Goal: Use online tool/utility: Use online tool/utility

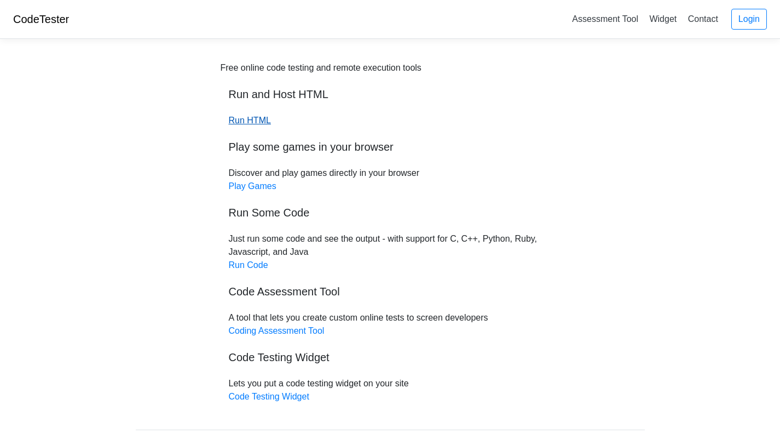
click at [255, 123] on link "Run HTML" at bounding box center [250, 120] width 42 height 9
click at [258, 264] on link "Run Code" at bounding box center [248, 264] width 39 height 9
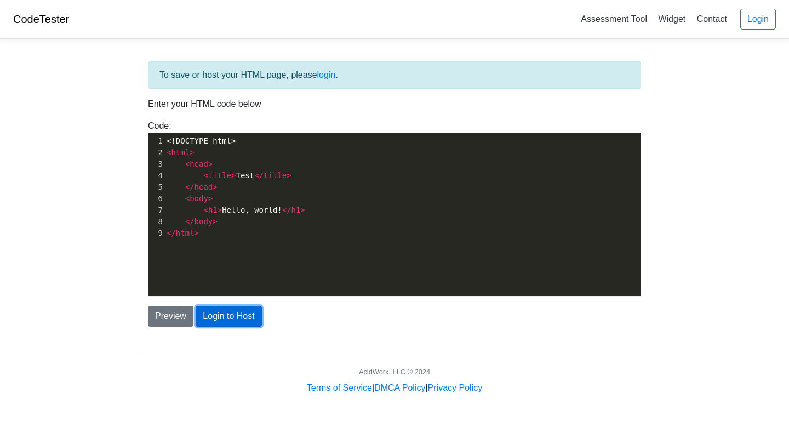
click at [228, 318] on button "Login to Host" at bounding box center [229, 316] width 66 height 21
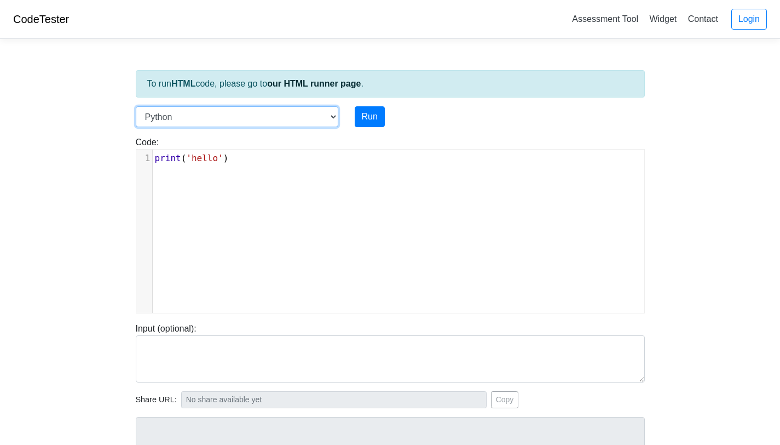
click at [304, 121] on select "C C++ Go Java Javascript Python Ruby" at bounding box center [237, 116] width 203 height 21
select select "c"
click at [136, 106] on select "C C++ Go Java Javascript Python Ruby" at bounding box center [237, 116] width 203 height 21
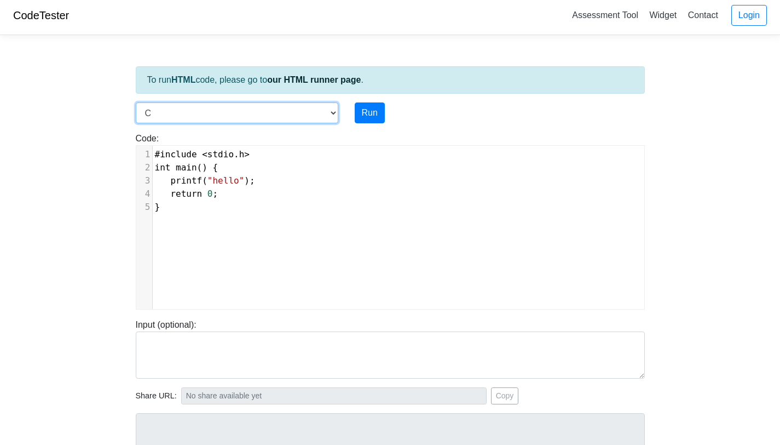
scroll to position [7, 0]
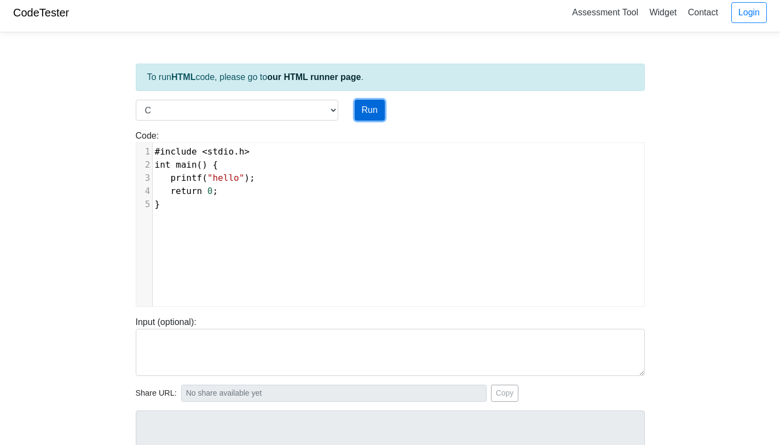
click at [372, 116] on button "Run" at bounding box center [370, 110] width 30 height 21
type input "https://codetester.io/runner?s=64zo8E2PWb"
type textarea "Stdout: hello"
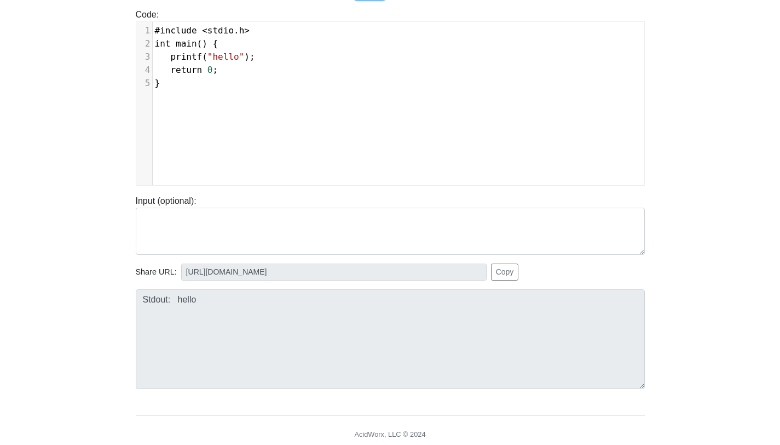
scroll to position [0, 0]
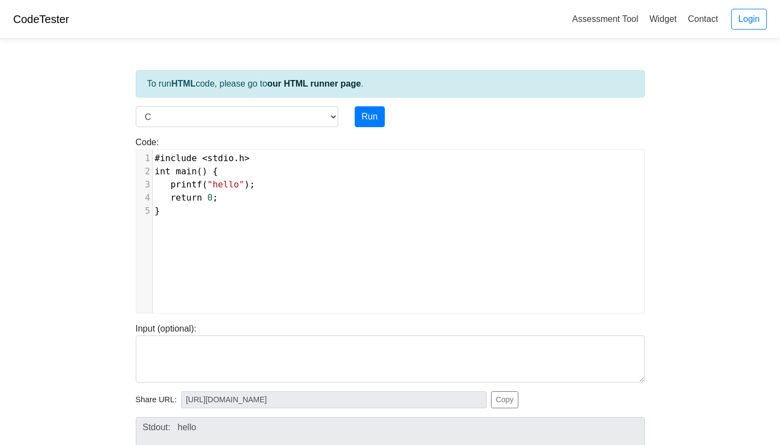
click at [247, 221] on div "xxxxxxxxxx 1 #include < stdio . h > 2 int main () { 3 printf ( "hello" ); 4 ret…" at bounding box center [398, 240] width 525 height 180
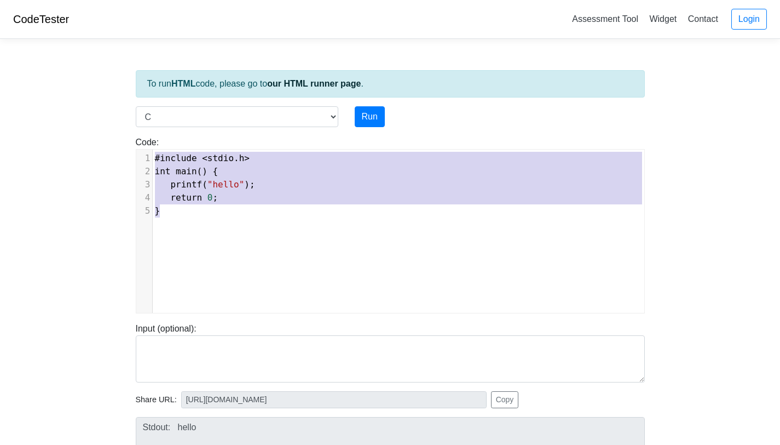
drag, startPoint x: 196, startPoint y: 210, endPoint x: 146, endPoint y: 151, distance: 77.4
click at [146, 151] on div "x 1 #include < stdio . h > 2 int main () { 3 printf ( "hello" ); 4 return 0 ; 5…" at bounding box center [398, 240] width 525 height 180
type textarea "​#include <stdio.h> int main() { printf("hello"); return 0; }"
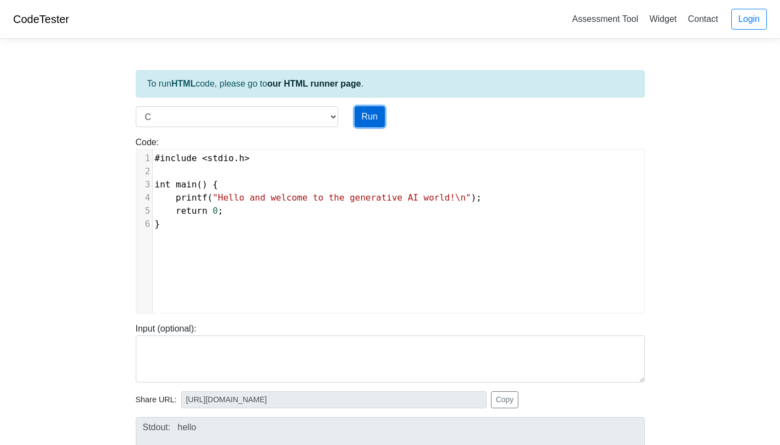
click at [369, 117] on button "Run" at bounding box center [370, 116] width 30 height 21
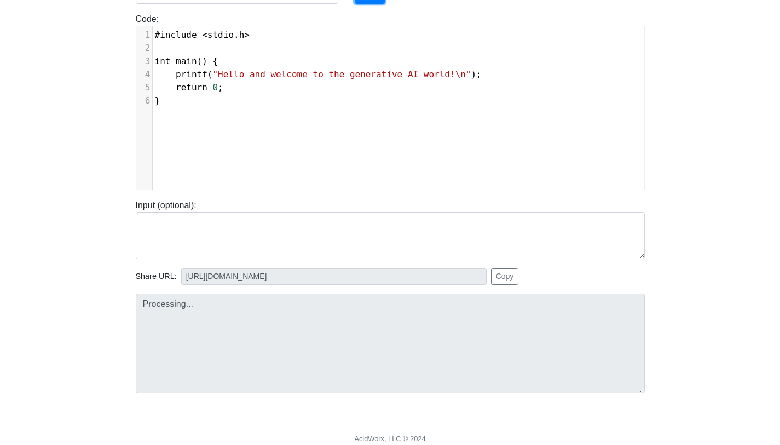
scroll to position [125, 0]
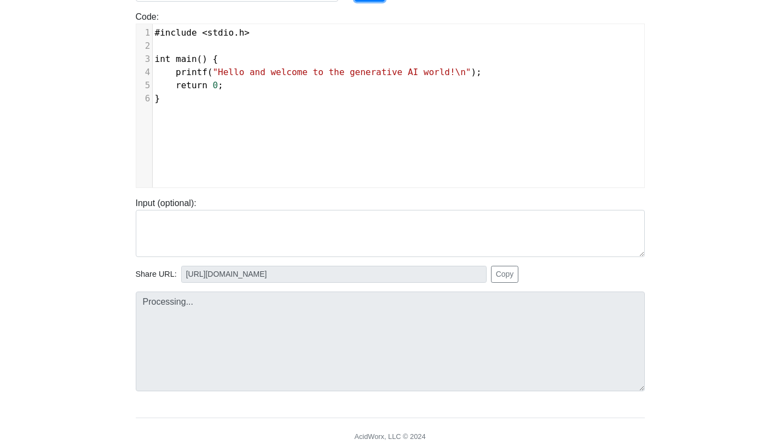
type input "https://codetester.io/runner?s=59zJdZV8lj"
type textarea "Stdout: Hello and welcome to the generative AI world!"
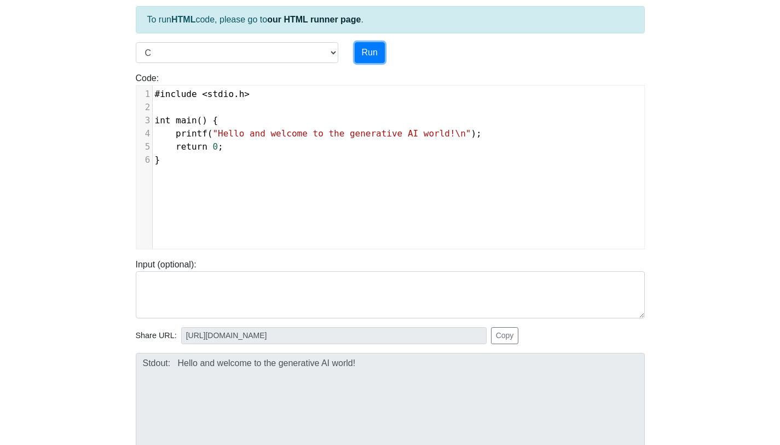
scroll to position [0, 0]
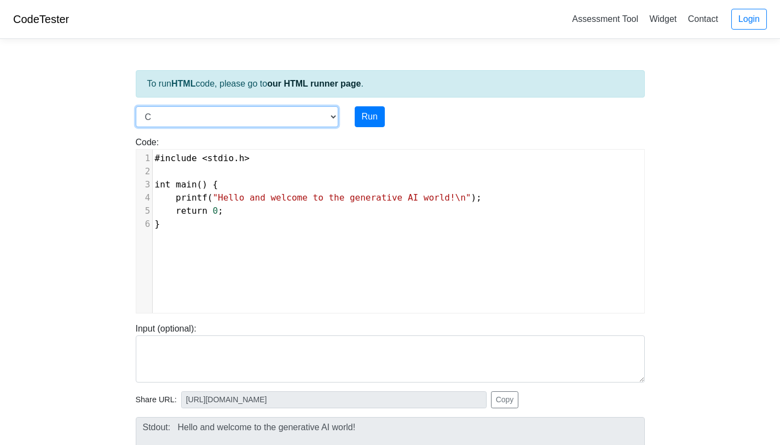
click at [277, 117] on select "C C++ Go Java Javascript Python Ruby" at bounding box center [237, 116] width 203 height 21
select select "python"
click at [136, 106] on select "C C++ Go Java Javascript Python Ruby" at bounding box center [237, 116] width 203 height 21
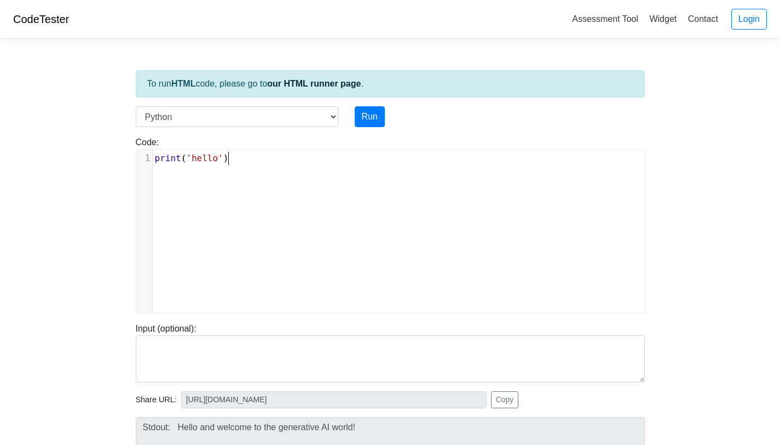
scroll to position [1, 0]
type textarea "int('hello')"
drag, startPoint x: 254, startPoint y: 205, endPoint x: 164, endPoint y: 163, distance: 98.7
click at [164, 163] on div "xxxxxxxxxx 1 print ( 'hello' )" at bounding box center [398, 240] width 525 height 180
click at [284, 179] on div "x 1 print ( 'hello' )" at bounding box center [398, 240] width 525 height 180
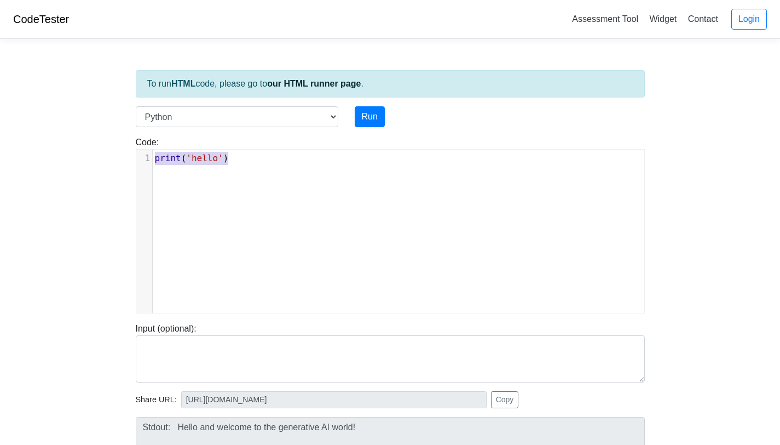
drag, startPoint x: 243, startPoint y: 163, endPoint x: 162, endPoint y: 148, distance: 82.9
click at [161, 147] on div "Code: print('hello') print('hello') x 1 print ( 'hello' )" at bounding box center [391, 224] width 526 height 177
type textarea "​print('hello')"
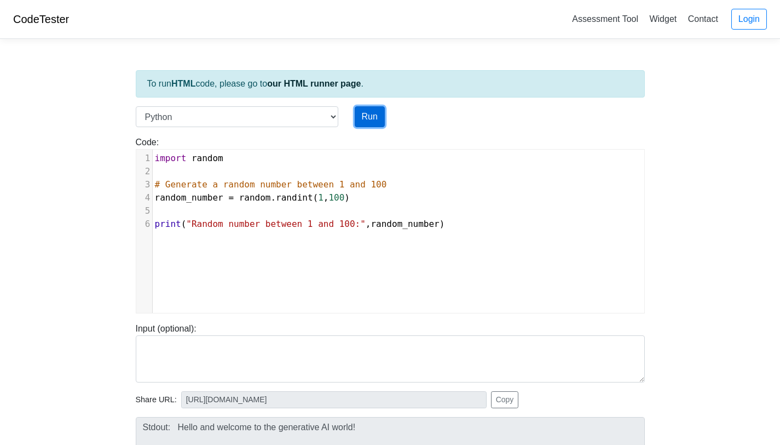
click at [378, 122] on button "Run" at bounding box center [370, 116] width 30 height 21
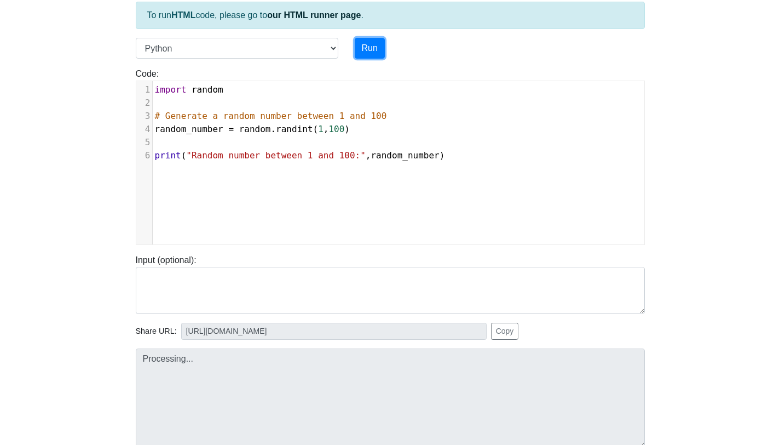
scroll to position [166, 0]
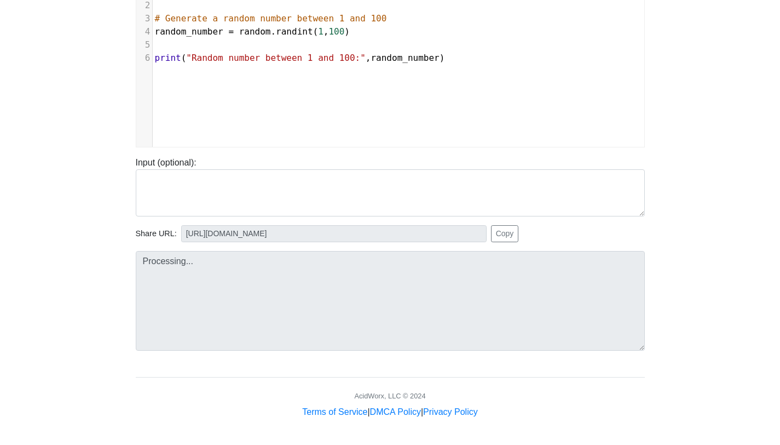
type input "https://codetester.io/runner?s=oQXdOPaplR"
type textarea "Stdout: Random number between 1 and 100: 16"
